Goal: Task Accomplishment & Management: Manage account settings

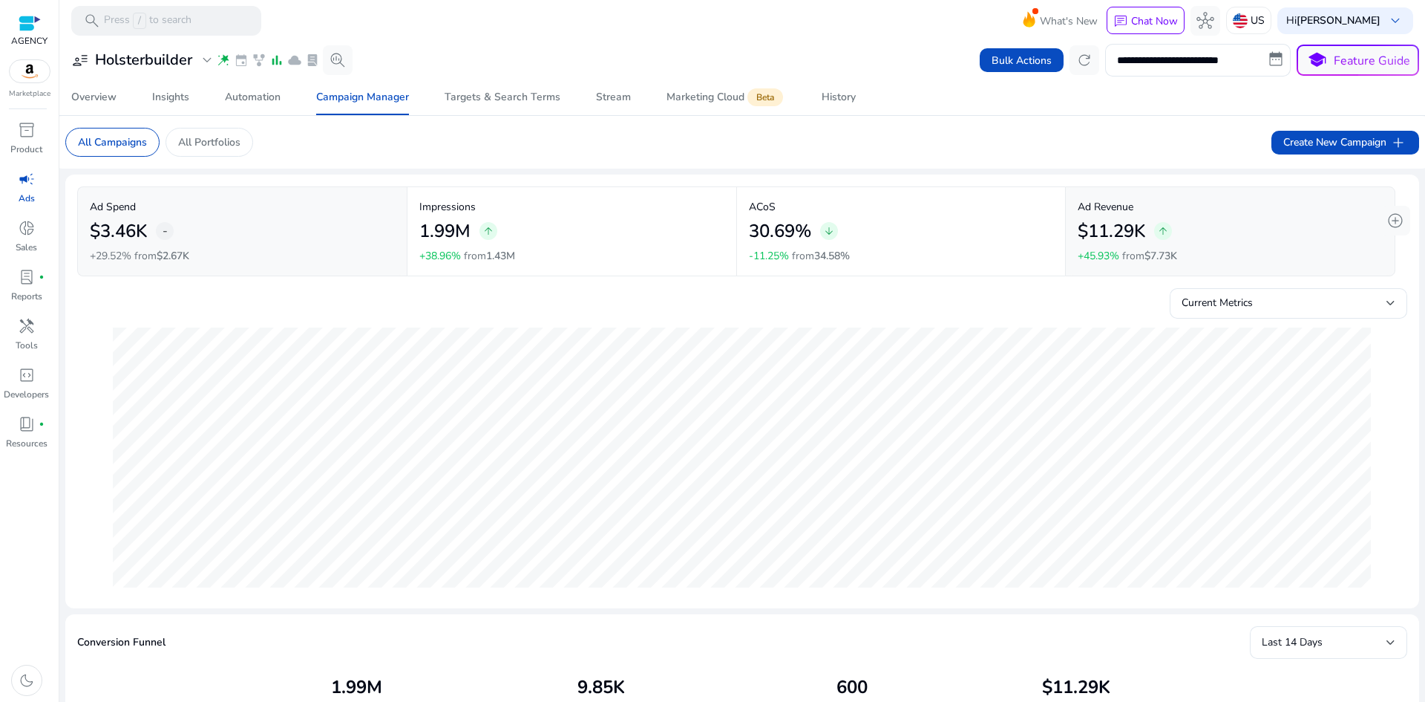
click at [32, 180] on span "campaign" at bounding box center [27, 179] width 18 height 18
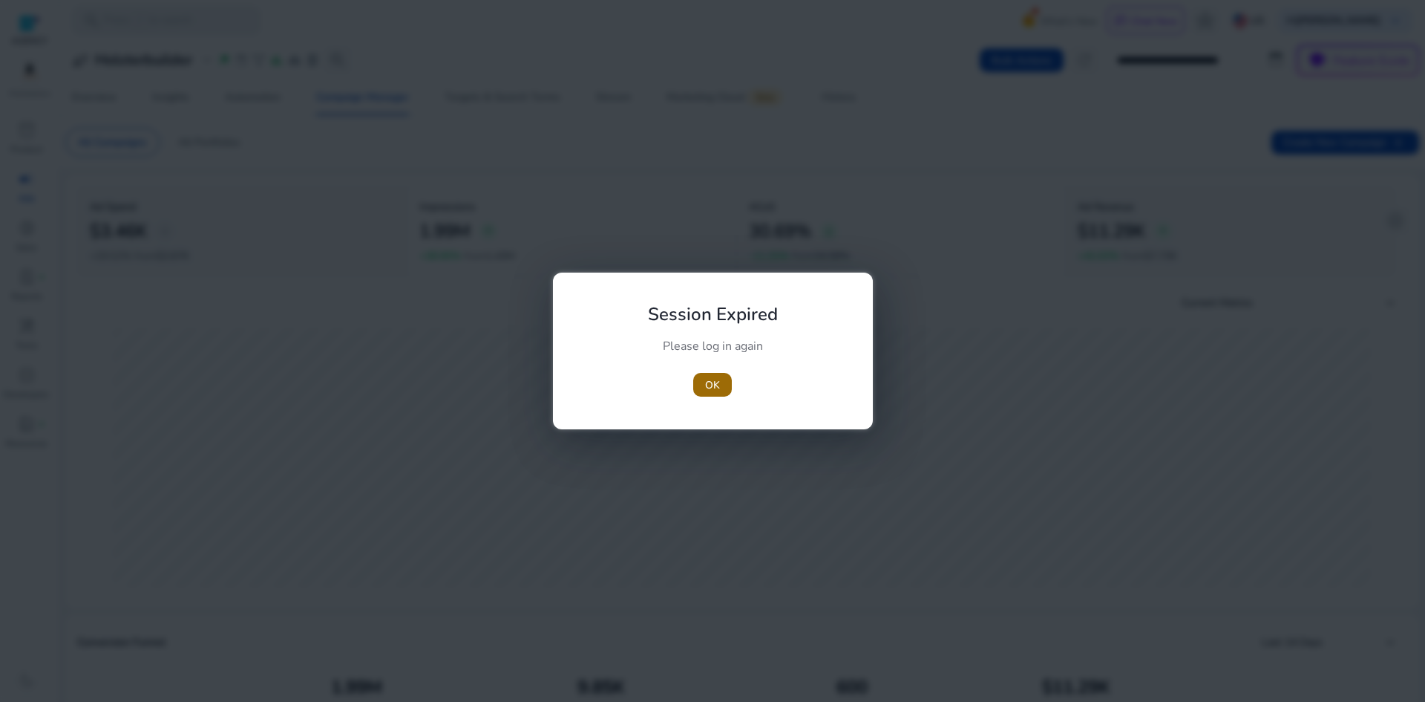
click at [721, 378] on span "button" at bounding box center [712, 385] width 39 height 36
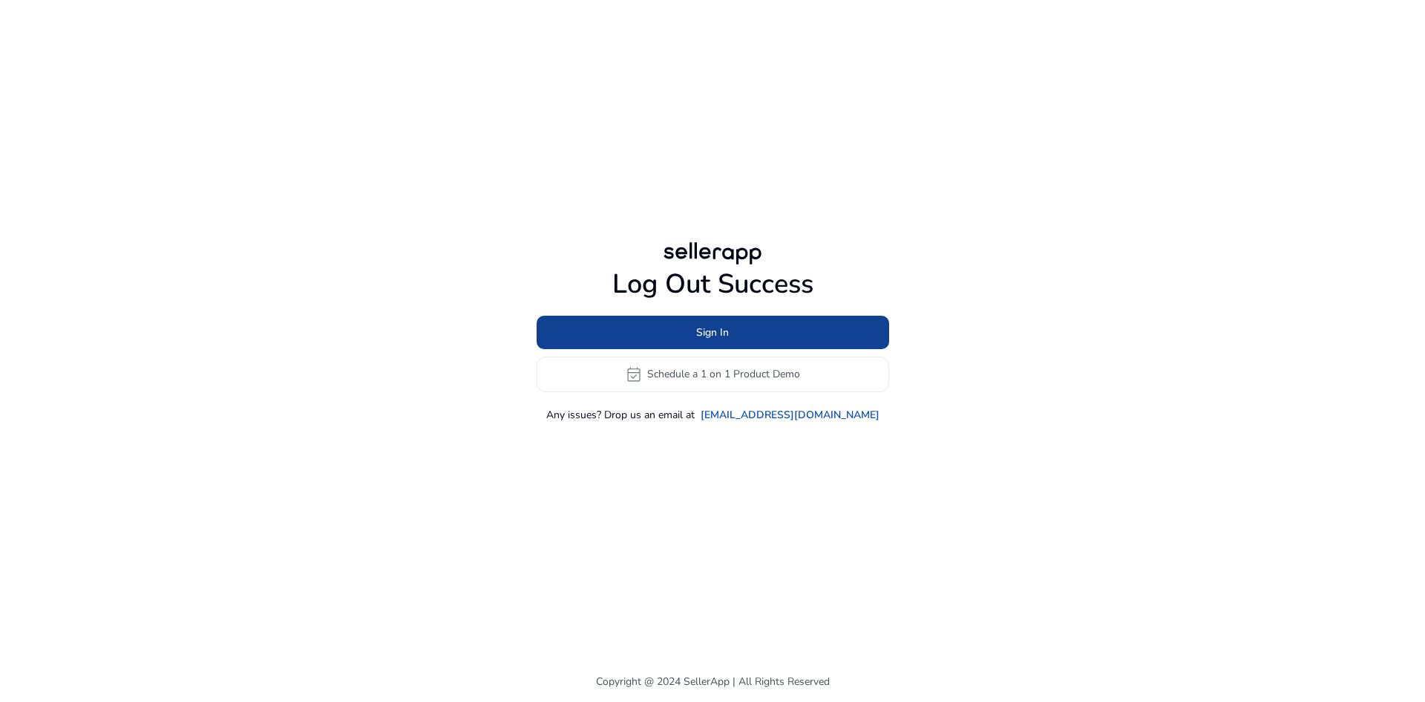
click at [685, 330] on span at bounding box center [713, 332] width 353 height 36
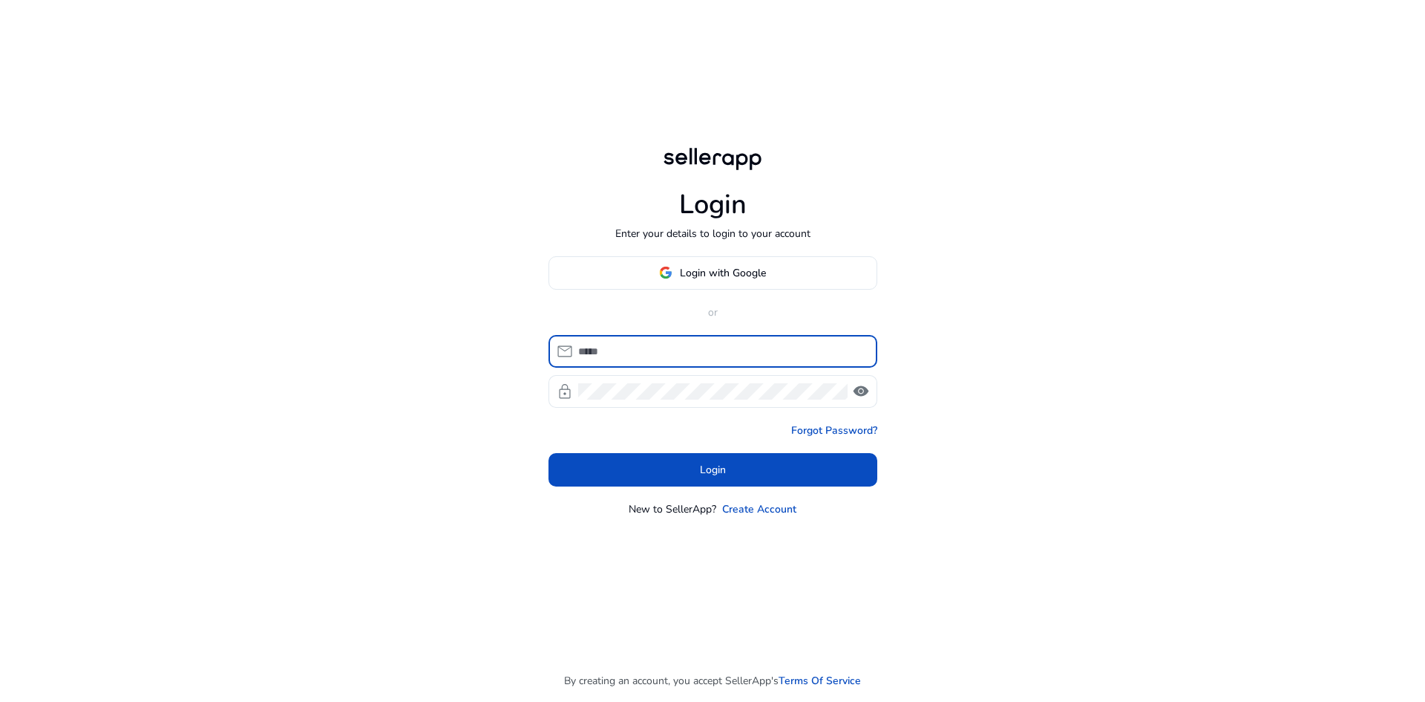
click at [624, 347] on input at bounding box center [721, 351] width 287 height 16
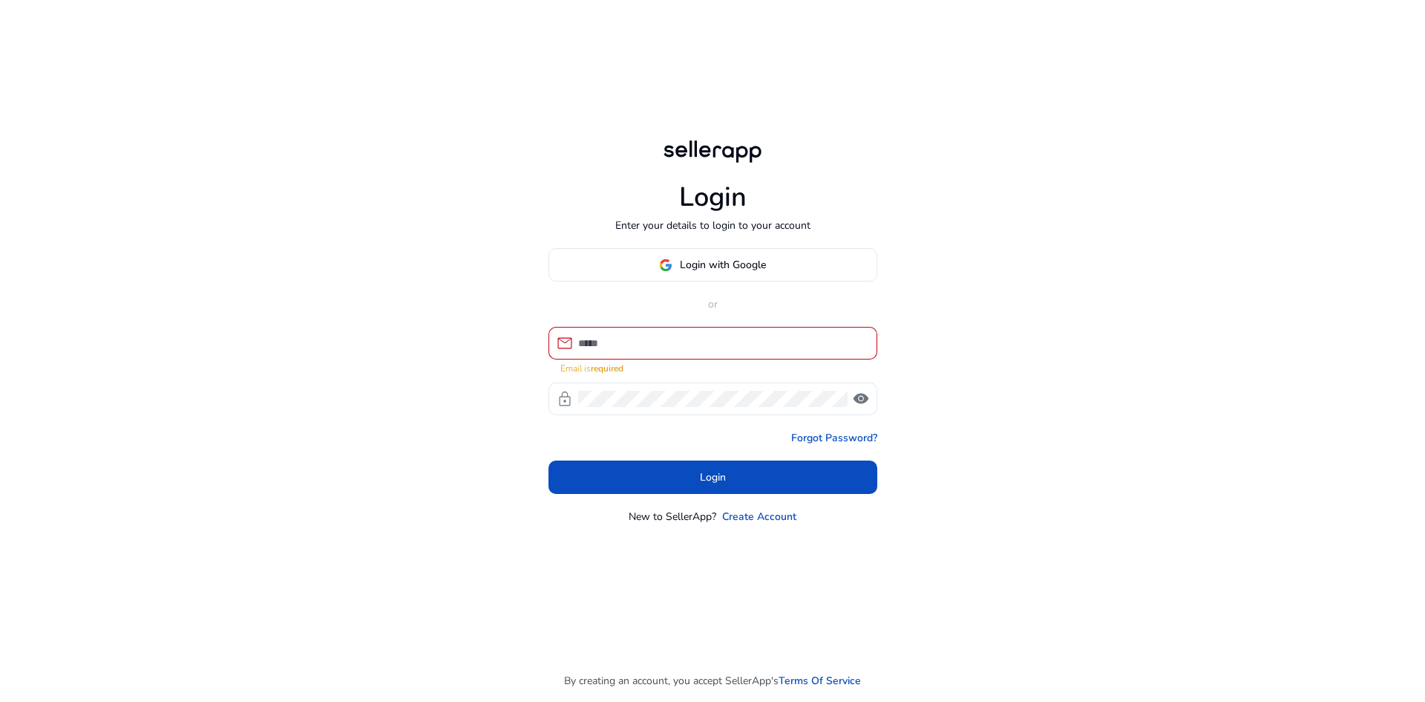
type input "**********"
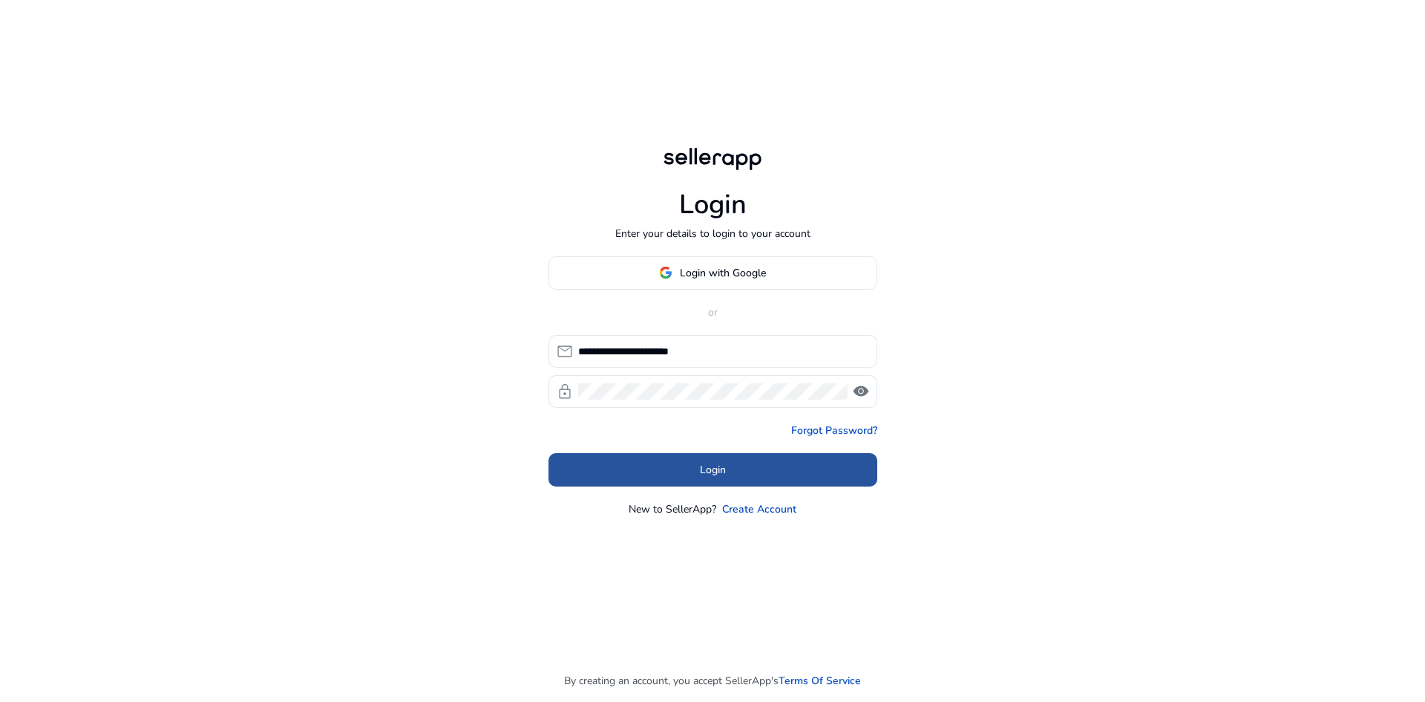
click at [719, 466] on span "Login" at bounding box center [713, 470] width 26 height 16
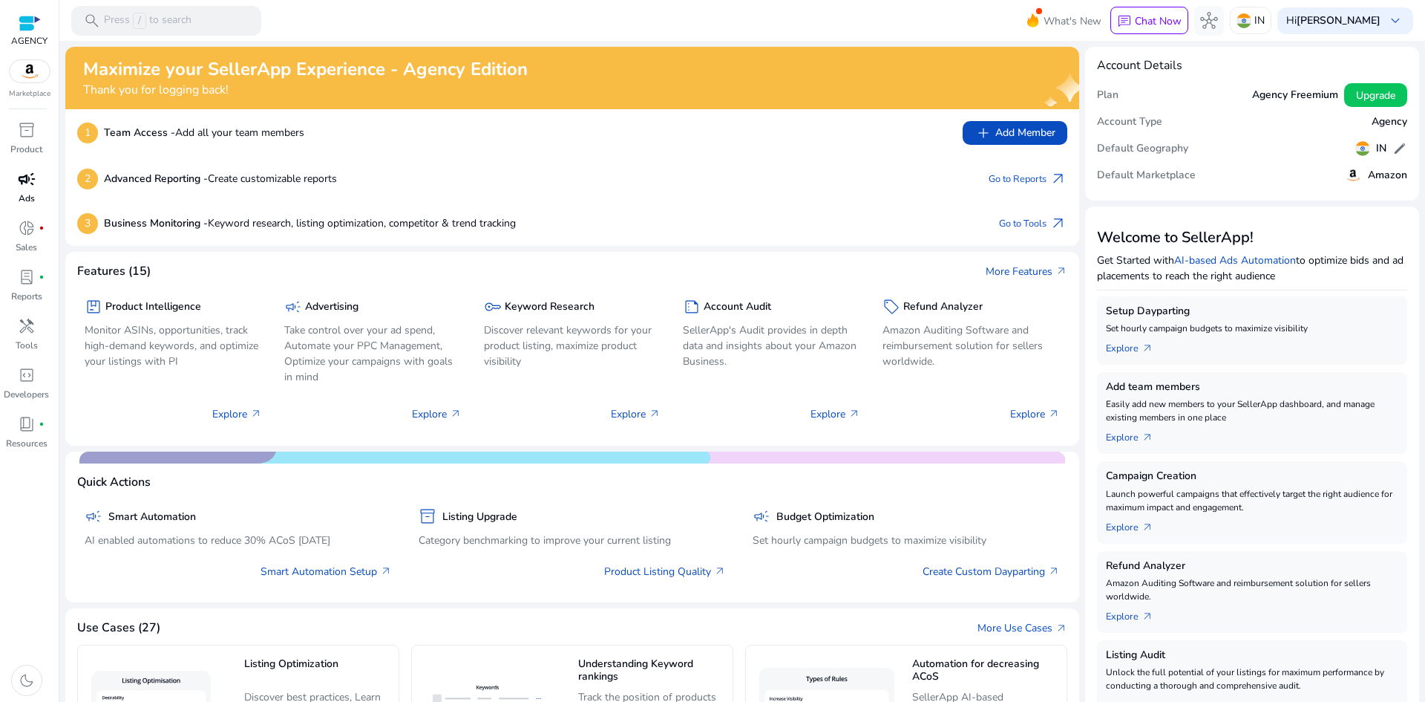
click at [22, 191] on link "campaign Ads" at bounding box center [26, 191] width 53 height 49
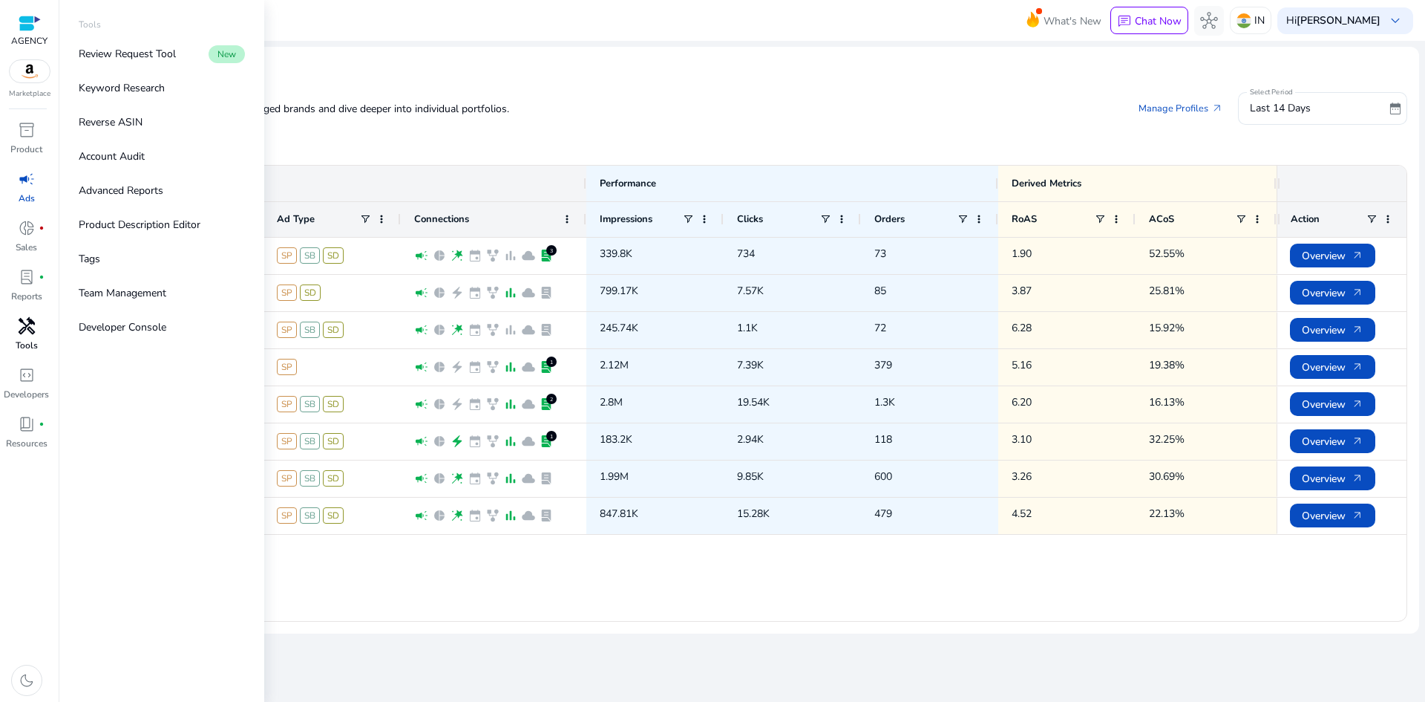
click at [26, 330] on span "handyman" at bounding box center [27, 326] width 18 height 18
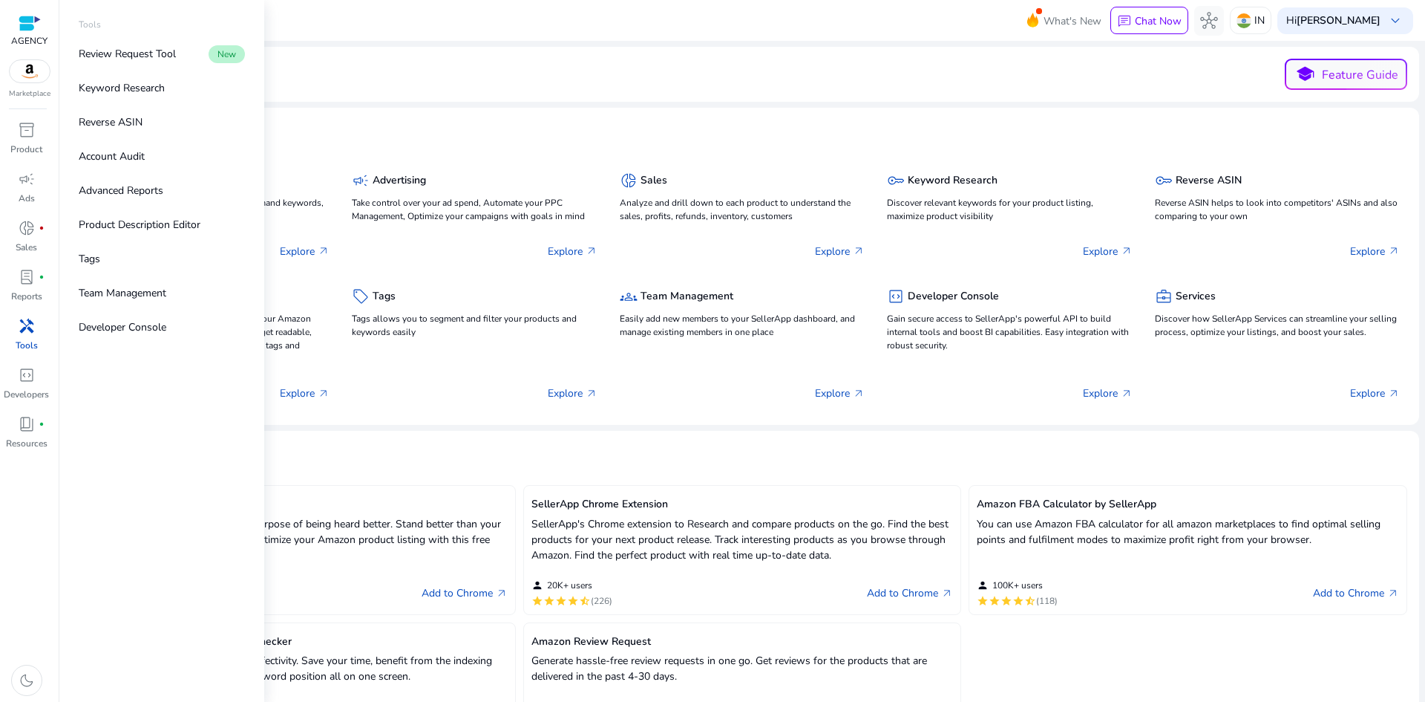
click at [29, 330] on span "handyman" at bounding box center [27, 326] width 18 height 18
click at [23, 285] on span "lab_profile" at bounding box center [27, 277] width 18 height 18
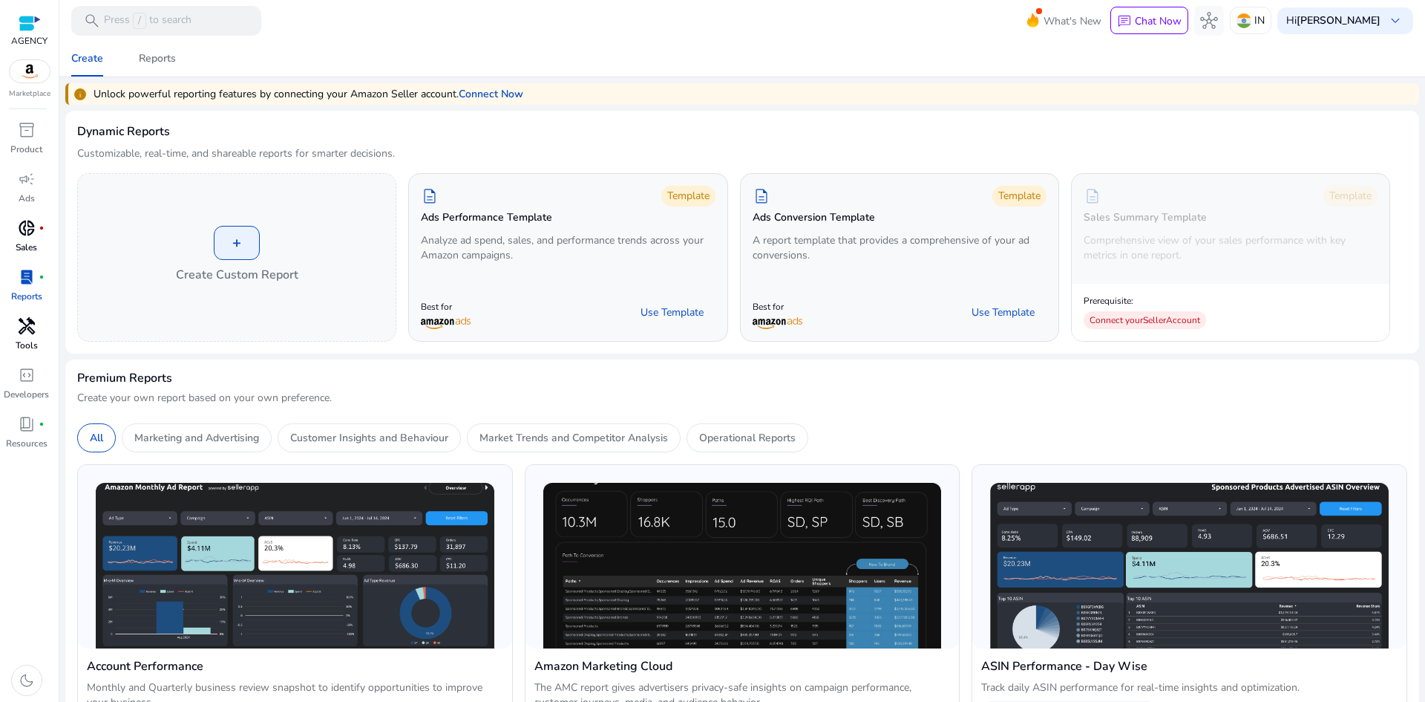
click at [29, 229] on span "donut_small" at bounding box center [27, 228] width 18 height 18
click at [22, 176] on span "campaign" at bounding box center [27, 179] width 18 height 18
